Goal: Information Seeking & Learning: Learn about a topic

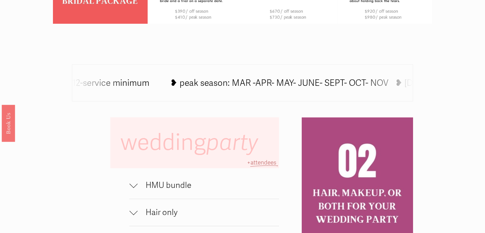
scroll to position [364, 0]
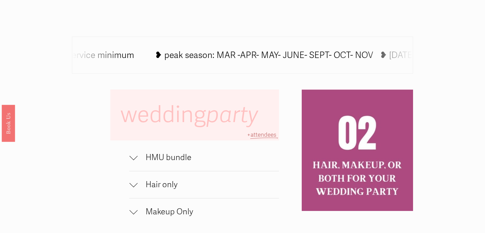
click at [134, 156] on div at bounding box center [133, 156] width 8 height 8
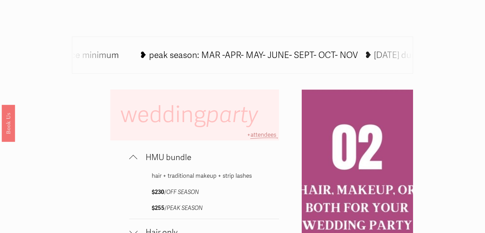
click at [134, 156] on div at bounding box center [133, 159] width 8 height 8
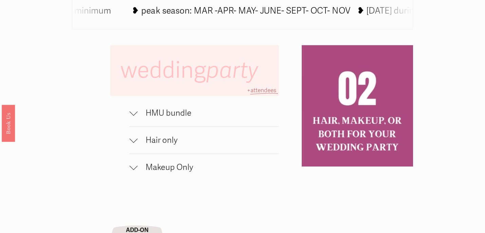
scroll to position [413, 0]
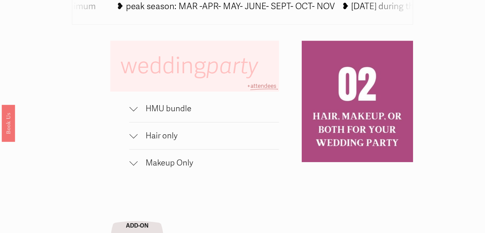
click at [133, 163] on div at bounding box center [133, 162] width 8 height 8
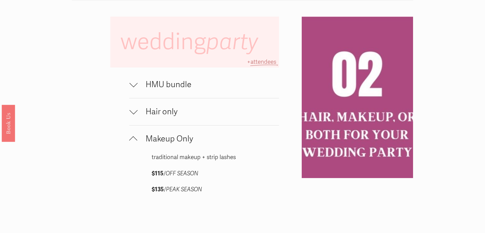
scroll to position [437, 0]
click at [134, 136] on div at bounding box center [133, 139] width 8 height 8
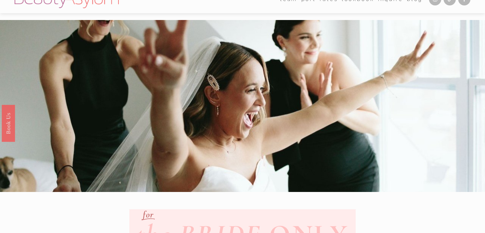
scroll to position [0, 0]
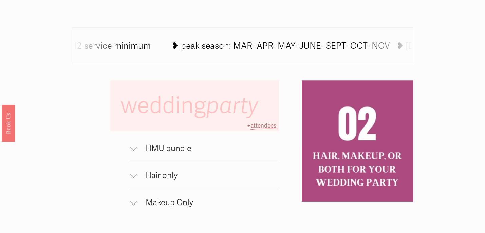
scroll to position [396, 0]
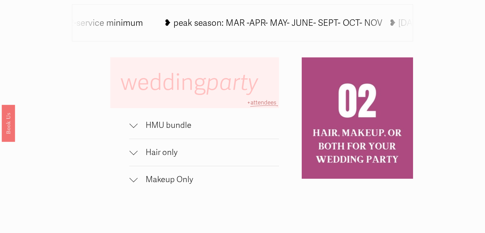
click at [134, 127] on div at bounding box center [133, 124] width 8 height 8
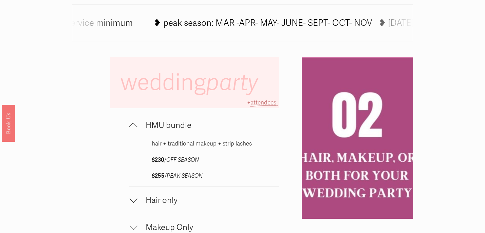
click at [134, 127] on div at bounding box center [133, 127] width 8 height 8
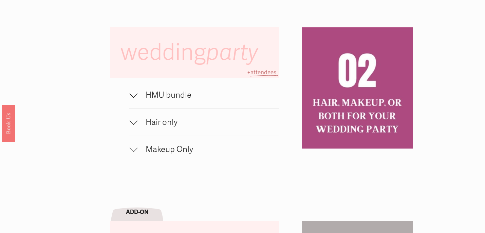
scroll to position [431, 0]
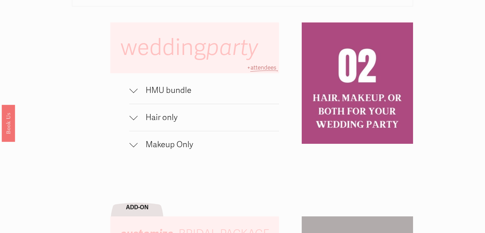
click at [136, 143] on div at bounding box center [133, 143] width 8 height 8
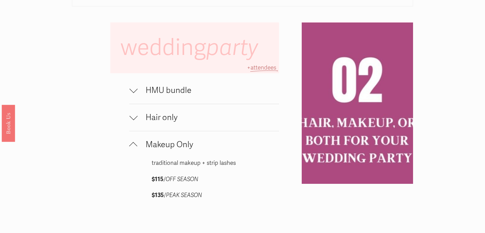
click at [136, 143] on div at bounding box center [133, 145] width 8 height 8
